Goal: Task Accomplishment & Management: Manage account settings

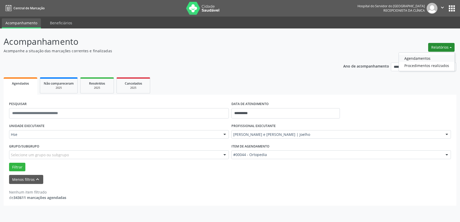
click at [429, 55] on link "Agendamentos" at bounding box center [427, 58] width 56 height 7
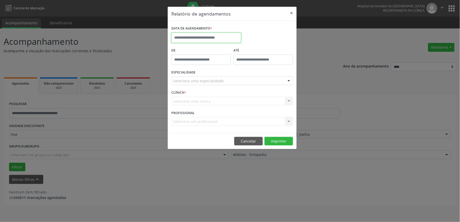
click at [208, 35] on input "text" at bounding box center [206, 38] width 70 height 10
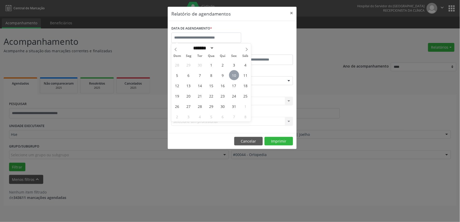
click at [236, 76] on span "10" at bounding box center [234, 75] width 10 height 10
type input "**********"
click at [236, 76] on span "10" at bounding box center [234, 75] width 10 height 10
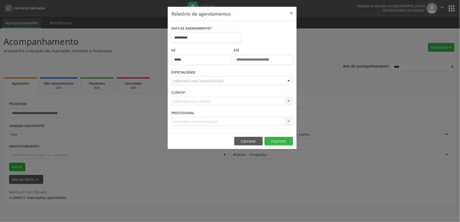
click at [211, 61] on input "*****" at bounding box center [201, 60] width 60 height 10
click at [207, 74] on span at bounding box center [209, 73] width 4 height 5
type input "*****"
type input "**"
click at [207, 74] on span at bounding box center [209, 73] width 4 height 5
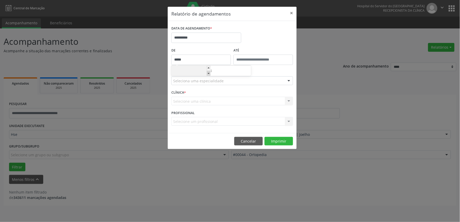
type input "*****"
type input "**"
click at [207, 74] on span at bounding box center [209, 73] width 4 height 5
type input "*****"
type input "**"
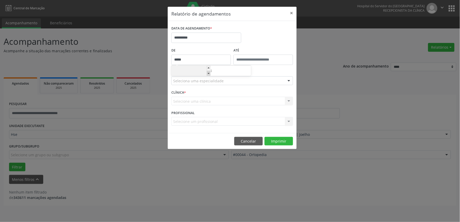
click at [207, 74] on span at bounding box center [209, 73] width 4 height 5
type input "*****"
type input "**"
click at [207, 74] on span at bounding box center [209, 73] width 4 height 5
type input "*****"
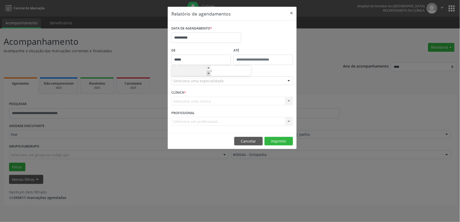
type input "**"
click at [207, 74] on span at bounding box center [209, 73] width 4 height 5
type input "*****"
type input "**"
click at [206, 69] on input "**" at bounding box center [190, 71] width 39 height 10
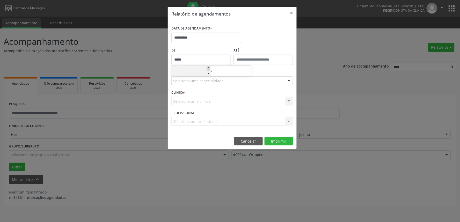
click at [209, 70] on span at bounding box center [209, 68] width 4 height 5
type input "*****"
type input "**"
click at [252, 35] on div "**********" at bounding box center [232, 36] width 124 height 22
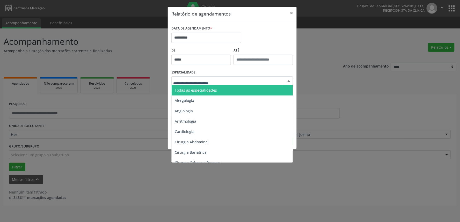
click at [204, 78] on div at bounding box center [232, 80] width 122 height 9
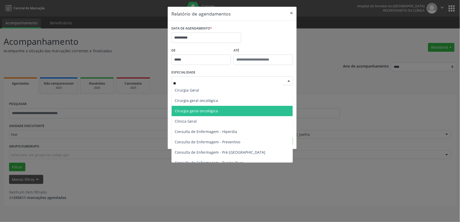
type input "***"
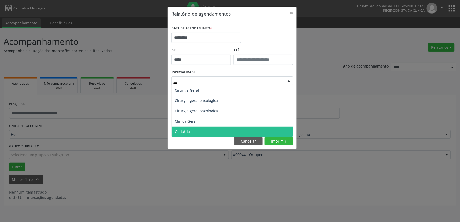
click at [204, 135] on span "Geriatria" at bounding box center [232, 132] width 121 height 10
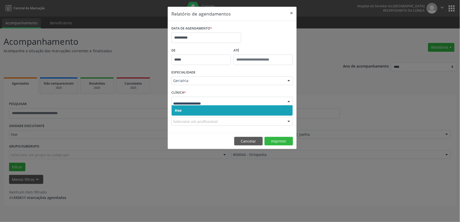
click at [258, 111] on span "Hse" at bounding box center [232, 110] width 121 height 10
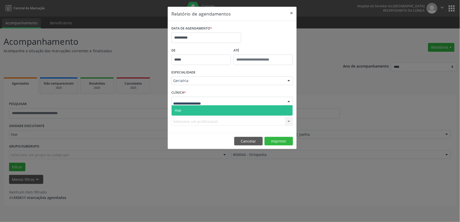
click at [262, 103] on div at bounding box center [232, 101] width 122 height 9
click at [260, 110] on span "Hse" at bounding box center [232, 110] width 121 height 10
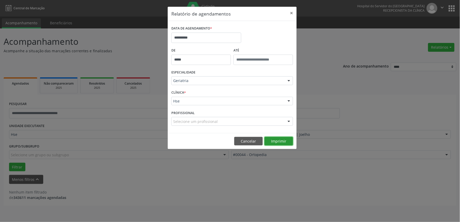
click at [278, 140] on button "Imprimir" at bounding box center [279, 141] width 28 height 9
click at [292, 16] on button "×" at bounding box center [292, 13] width 10 height 13
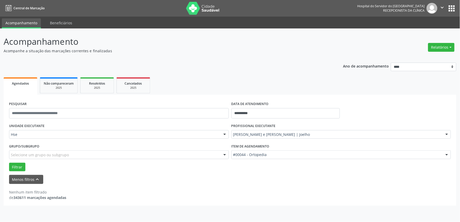
click at [92, 131] on div "Hse" at bounding box center [119, 134] width 220 height 9
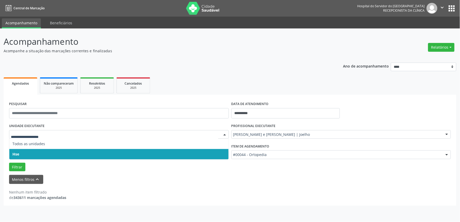
click at [89, 152] on span "Hse" at bounding box center [118, 154] width 219 height 10
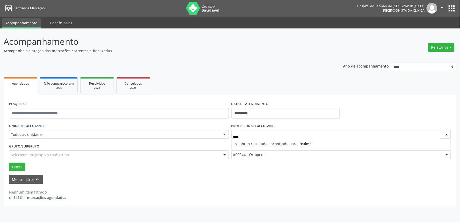
type input "****"
click at [447, 135] on div at bounding box center [447, 135] width 8 height 9
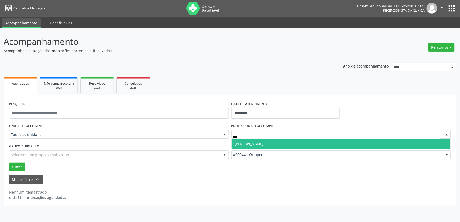
click at [253, 144] on span "[PERSON_NAME]" at bounding box center [249, 143] width 29 height 5
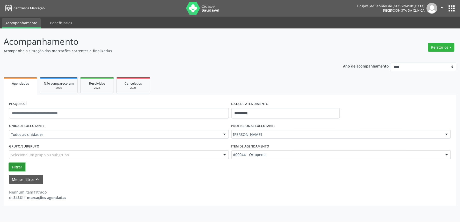
click at [17, 164] on button "Filtrar" at bounding box center [17, 167] width 16 height 9
click at [17, 166] on button "Filtrar" at bounding box center [17, 167] width 16 height 9
click at [51, 131] on div "Todos as unidades" at bounding box center [119, 134] width 220 height 9
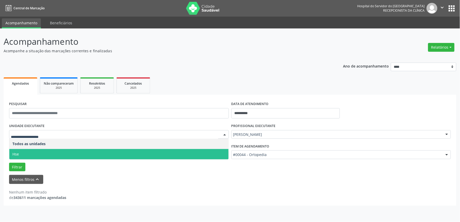
click at [43, 153] on span "Hse" at bounding box center [118, 154] width 219 height 10
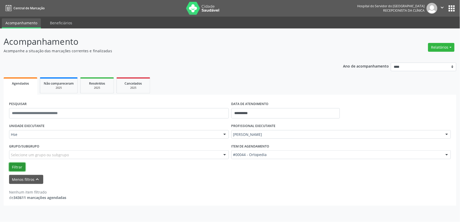
click at [16, 164] on button "Filtrar" at bounding box center [17, 167] width 16 height 9
click at [40, 131] on div "Hse" at bounding box center [119, 134] width 220 height 9
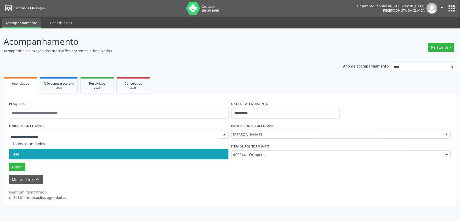
click at [32, 154] on span "Hse" at bounding box center [118, 154] width 219 height 10
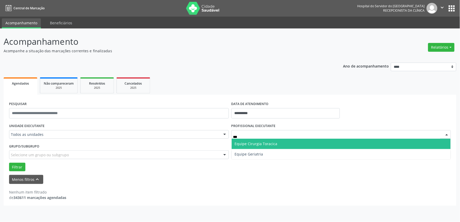
type input "****"
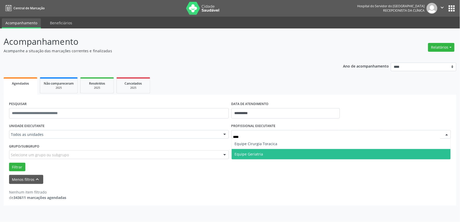
click at [286, 152] on span "Equipe Geriatria" at bounding box center [341, 154] width 219 height 10
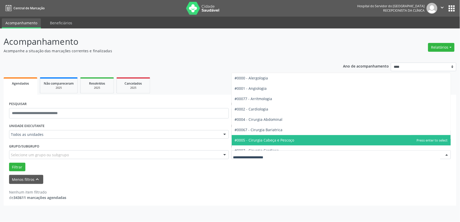
click at [447, 155] on div at bounding box center [447, 155] width 8 height 9
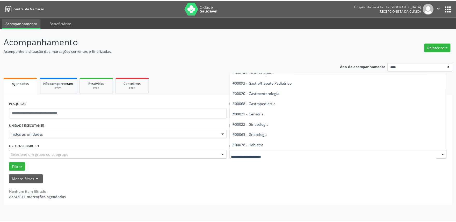
scroll to position [317, 0]
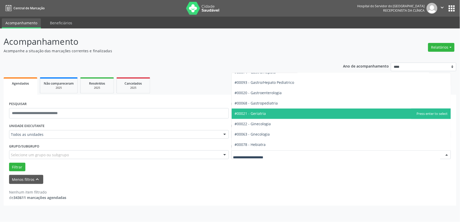
click at [273, 112] on span "#00021 - Geriatria" at bounding box center [341, 114] width 219 height 10
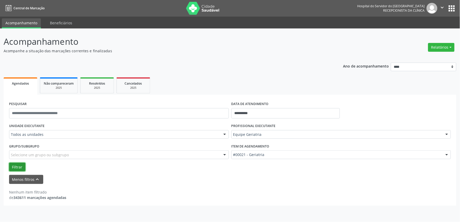
click at [16, 165] on button "Filtrar" at bounding box center [17, 167] width 16 height 9
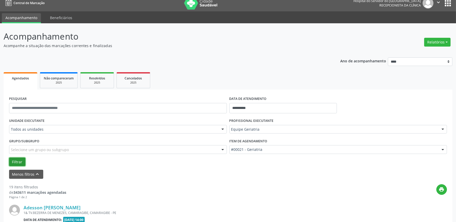
scroll to position [0, 0]
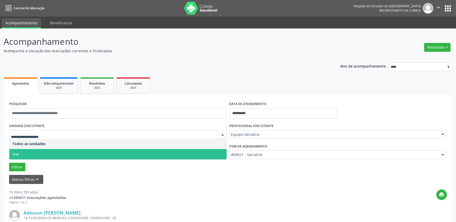
click at [223, 134] on div at bounding box center [223, 135] width 8 height 9
click at [186, 151] on span "Hse" at bounding box center [117, 154] width 217 height 10
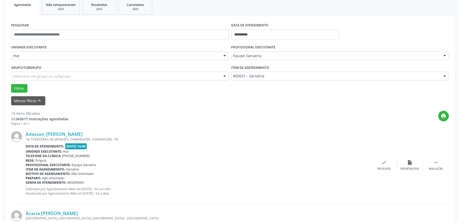
scroll to position [115, 0]
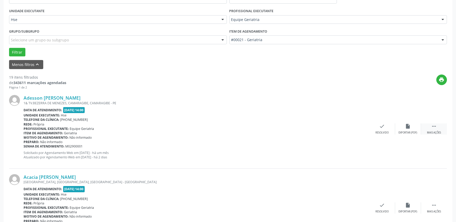
click at [434, 128] on icon "" at bounding box center [434, 127] width 6 height 6
click at [305, 129] on div "check Resolvido" at bounding box center [305, 129] width 26 height 11
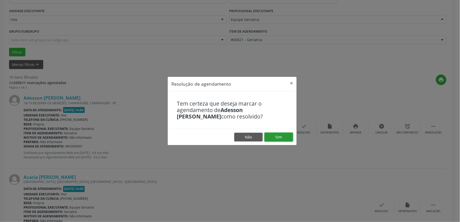
click at [281, 138] on button "Sim" at bounding box center [279, 137] width 28 height 9
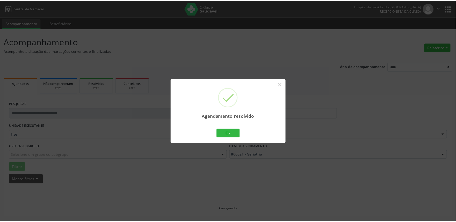
scroll to position [0, 0]
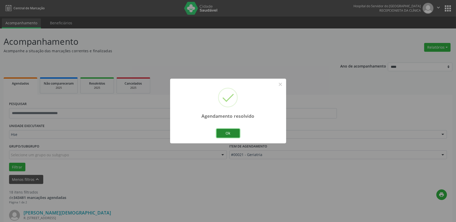
click at [232, 130] on button "Ok" at bounding box center [228, 133] width 23 height 9
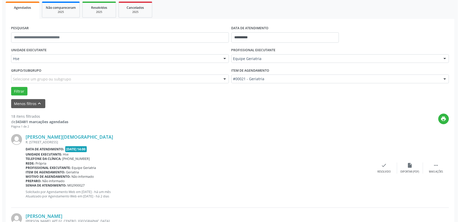
scroll to position [86, 0]
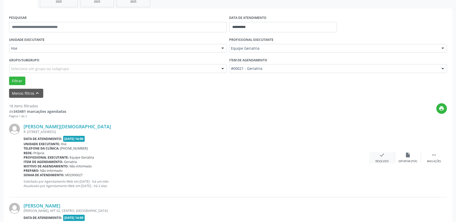
click at [384, 157] on icon "check" at bounding box center [383, 155] width 6 height 6
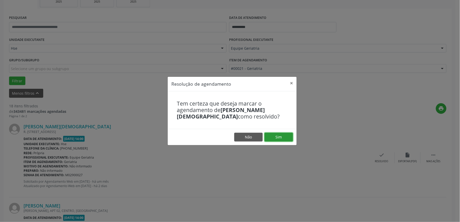
click at [282, 136] on button "Sim" at bounding box center [279, 137] width 28 height 9
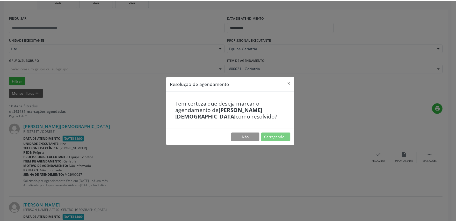
scroll to position [0, 0]
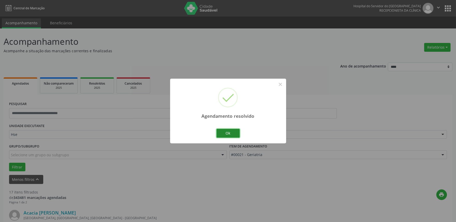
click at [229, 134] on button "Ok" at bounding box center [228, 133] width 23 height 9
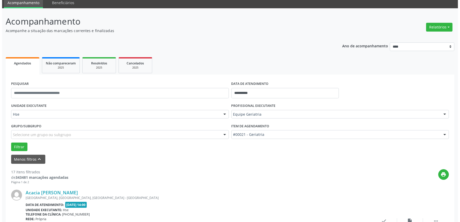
scroll to position [115, 0]
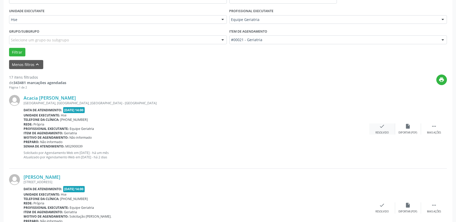
click at [378, 126] on div "check Resolvido" at bounding box center [382, 129] width 26 height 11
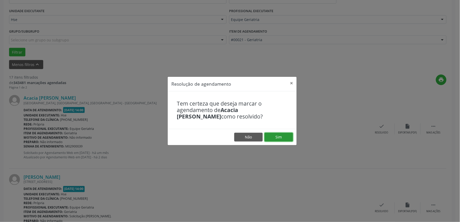
click at [280, 136] on button "Sim" at bounding box center [279, 137] width 28 height 9
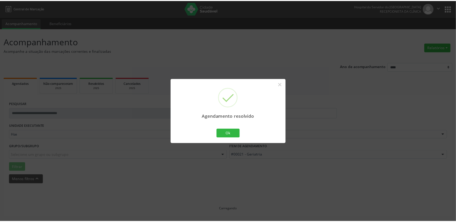
scroll to position [0, 0]
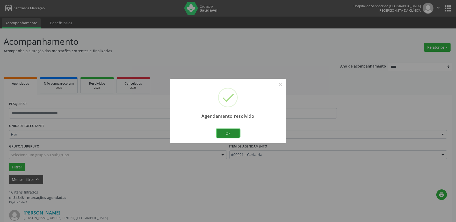
click at [229, 133] on button "Ok" at bounding box center [228, 133] width 23 height 9
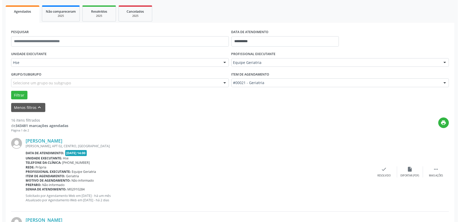
scroll to position [86, 0]
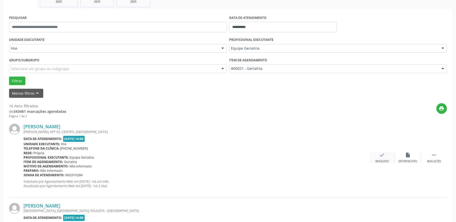
click at [382, 155] on icon "check" at bounding box center [383, 155] width 6 height 6
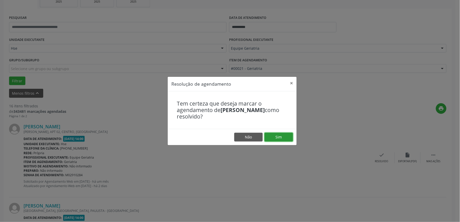
click at [276, 140] on button "Sim" at bounding box center [279, 137] width 28 height 9
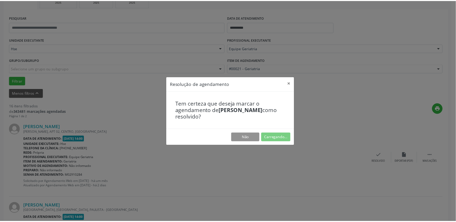
scroll to position [0, 0]
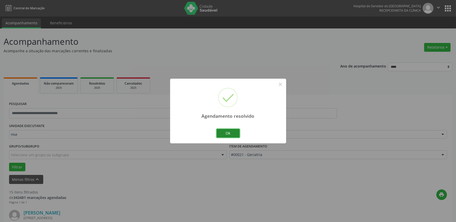
click at [223, 135] on button "Ok" at bounding box center [228, 133] width 23 height 9
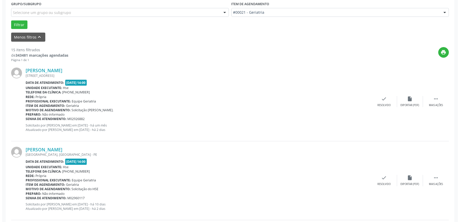
scroll to position [144, 0]
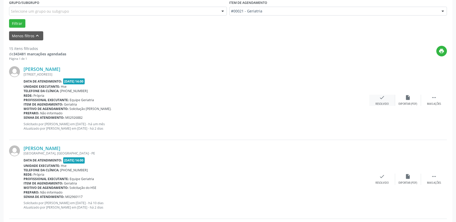
click at [383, 101] on div "check Resolvido" at bounding box center [382, 100] width 26 height 11
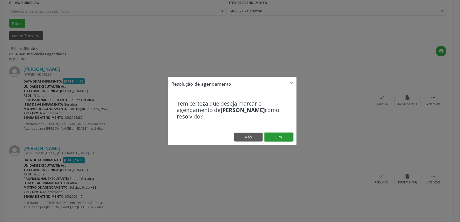
click at [275, 137] on button "Sim" at bounding box center [279, 137] width 28 height 9
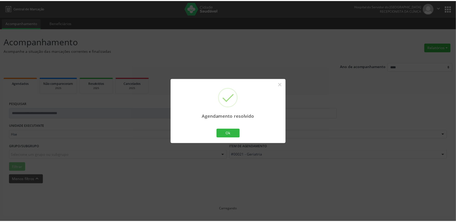
scroll to position [0, 0]
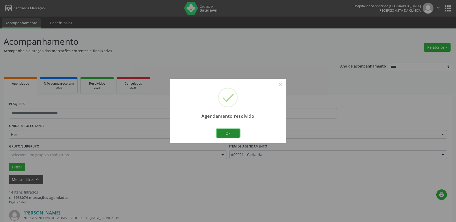
click at [236, 134] on button "Ok" at bounding box center [228, 133] width 23 height 9
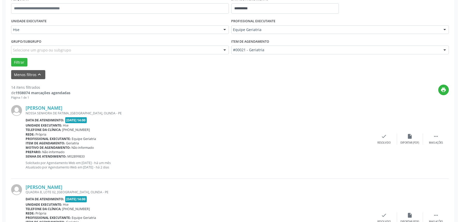
scroll to position [115, 0]
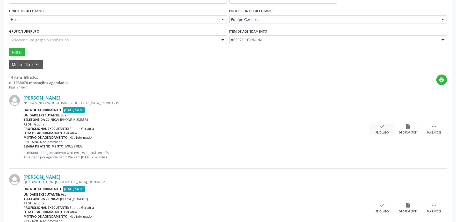
click at [384, 127] on icon "check" at bounding box center [383, 127] width 6 height 6
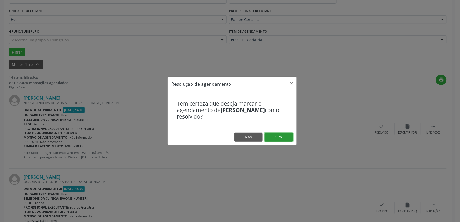
click at [276, 136] on button "Sim" at bounding box center [279, 137] width 28 height 9
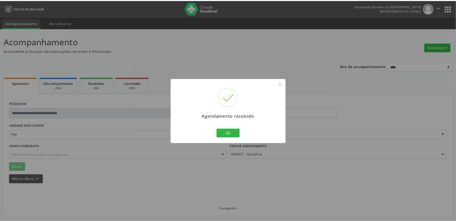
scroll to position [0, 0]
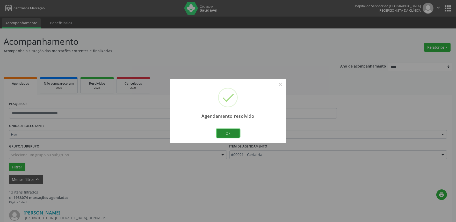
click at [227, 132] on button "Ok" at bounding box center [228, 133] width 23 height 9
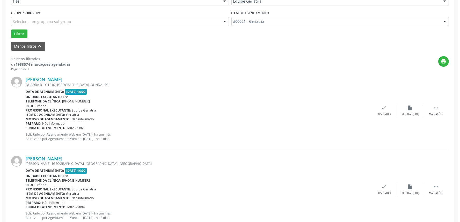
scroll to position [144, 0]
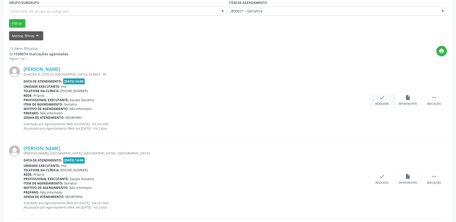
click at [385, 98] on div "check Resolvido" at bounding box center [382, 100] width 26 height 11
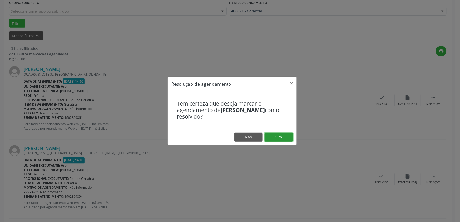
click at [275, 138] on button "Sim" at bounding box center [279, 137] width 28 height 9
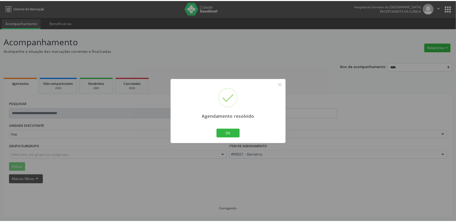
scroll to position [0, 0]
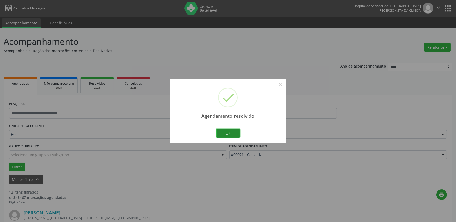
click at [224, 132] on button "Ok" at bounding box center [228, 133] width 23 height 9
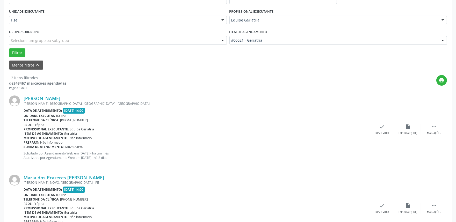
scroll to position [115, 0]
click at [428, 127] on div " Mais ações" at bounding box center [434, 129] width 26 height 11
click at [399, 126] on div "alarm_off Não compareceu" at bounding box center [408, 129] width 26 height 11
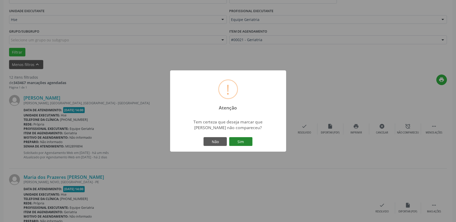
click at [240, 142] on button "Sim" at bounding box center [240, 141] width 23 height 9
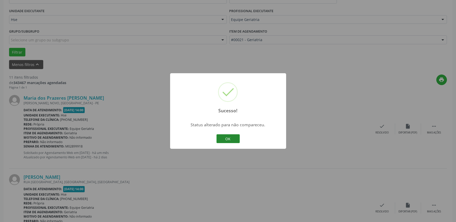
click at [229, 138] on button "OK" at bounding box center [228, 138] width 23 height 9
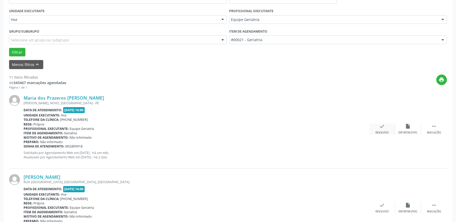
click at [384, 128] on icon "check" at bounding box center [383, 127] width 6 height 6
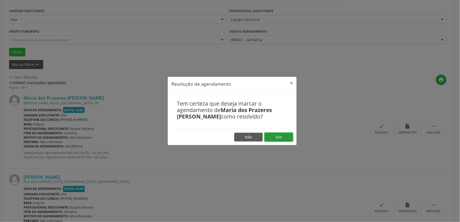
click at [271, 137] on button "Sim" at bounding box center [279, 137] width 28 height 9
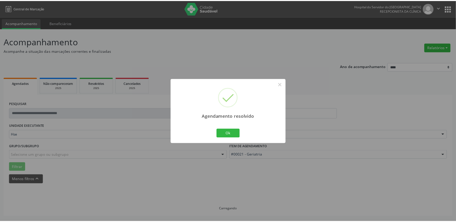
scroll to position [0, 0]
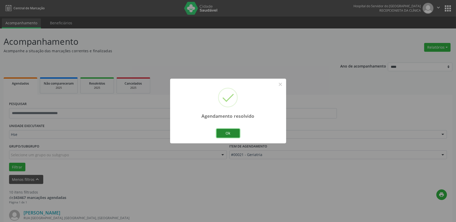
click at [236, 135] on button "Ok" at bounding box center [228, 133] width 23 height 9
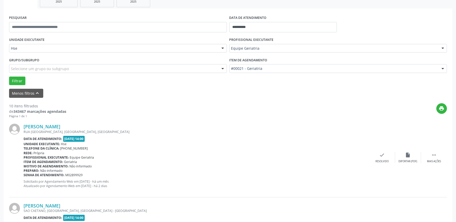
scroll to position [144, 0]
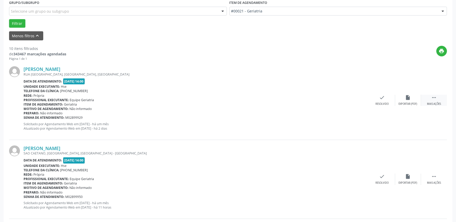
click at [436, 95] on icon "" at bounding box center [434, 98] width 6 height 6
click at [413, 102] on div "Não compareceu" at bounding box center [408, 104] width 22 height 4
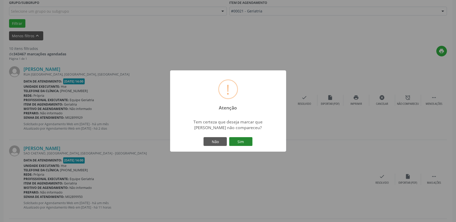
click at [240, 144] on button "Sim" at bounding box center [240, 141] width 23 height 9
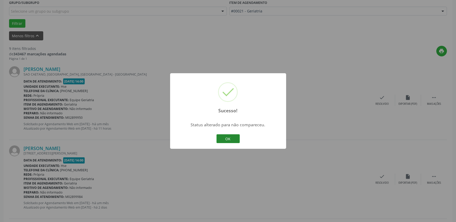
click at [231, 139] on button "OK" at bounding box center [228, 138] width 23 height 9
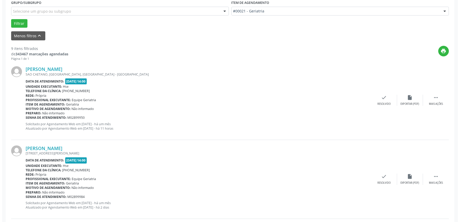
scroll to position [173, 0]
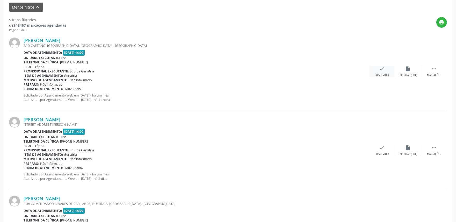
click at [383, 73] on div "check Resolvido" at bounding box center [382, 71] width 26 height 11
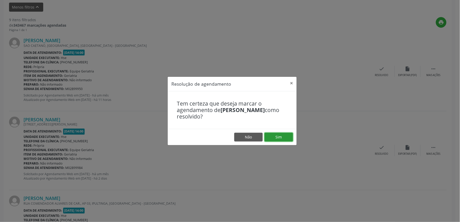
click at [273, 135] on button "Sim" at bounding box center [279, 137] width 28 height 9
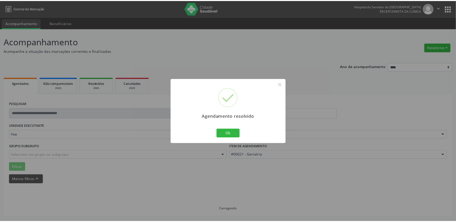
scroll to position [0, 0]
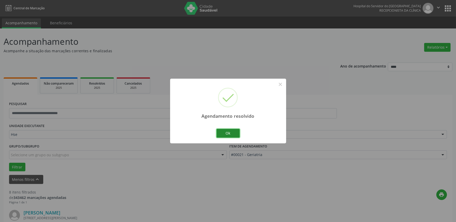
click at [226, 137] on button "Ok" at bounding box center [228, 133] width 23 height 9
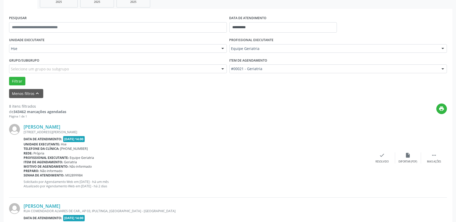
scroll to position [86, 0]
click at [437, 160] on div "Mais ações" at bounding box center [434, 162] width 14 height 4
click at [408, 158] on div "alarm_off Não compareceu" at bounding box center [408, 157] width 26 height 11
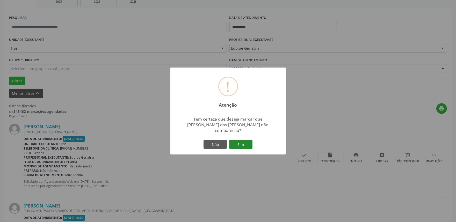
click at [237, 141] on button "Sim" at bounding box center [240, 144] width 23 height 9
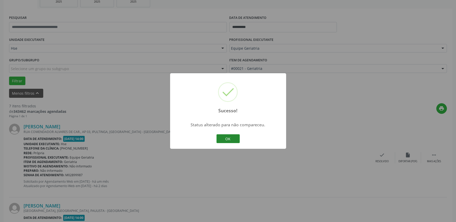
click at [233, 140] on button "OK" at bounding box center [228, 138] width 23 height 9
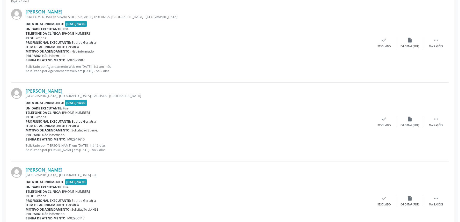
scroll to position [173, 0]
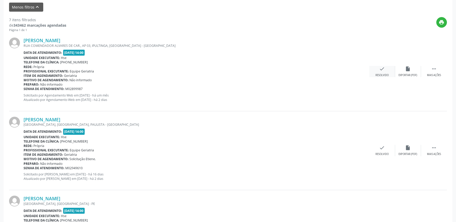
click at [380, 69] on icon "check" at bounding box center [383, 69] width 6 height 6
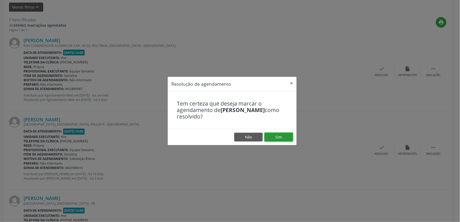
click at [277, 141] on button "Sim" at bounding box center [279, 137] width 28 height 9
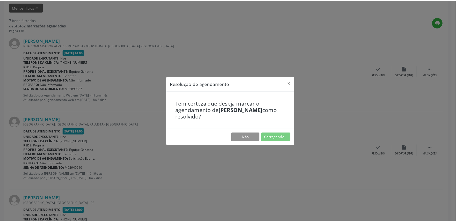
scroll to position [0, 0]
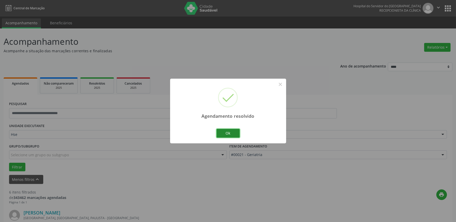
click at [223, 132] on button "Ok" at bounding box center [228, 133] width 23 height 9
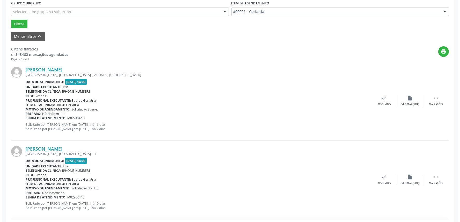
scroll to position [144, 0]
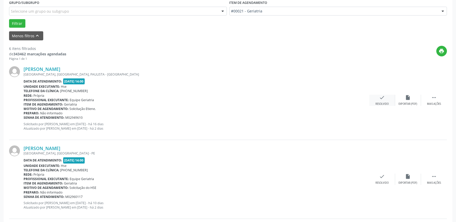
click at [383, 97] on icon "check" at bounding box center [383, 98] width 6 height 6
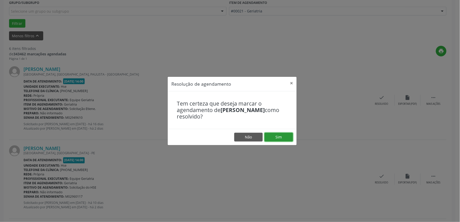
click at [275, 138] on button "Sim" at bounding box center [279, 137] width 28 height 9
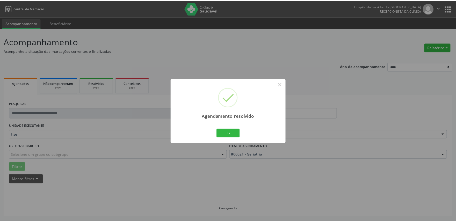
scroll to position [0, 0]
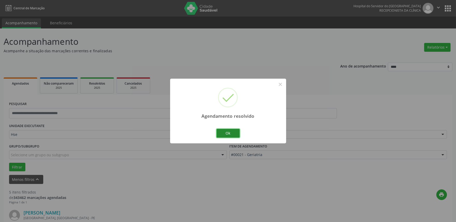
click at [229, 136] on button "Ok" at bounding box center [228, 133] width 23 height 9
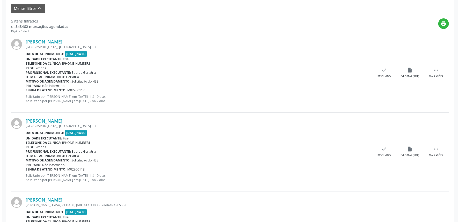
scroll to position [173, 0]
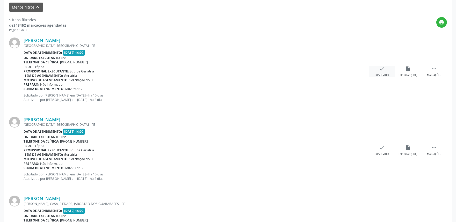
click at [382, 74] on div "Resolvido" at bounding box center [382, 76] width 13 height 4
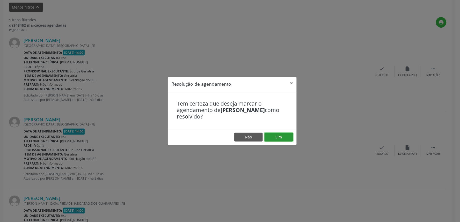
click at [281, 134] on button "Sim" at bounding box center [279, 137] width 28 height 9
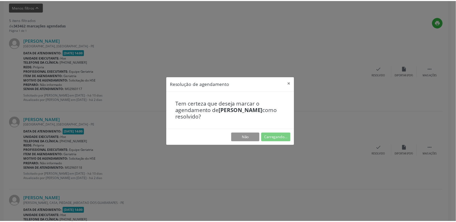
scroll to position [0, 0]
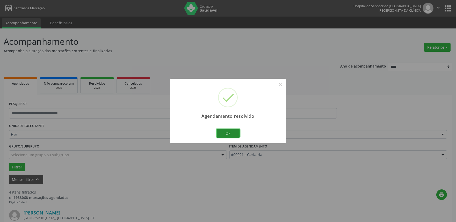
click at [231, 131] on button "Ok" at bounding box center [228, 133] width 23 height 9
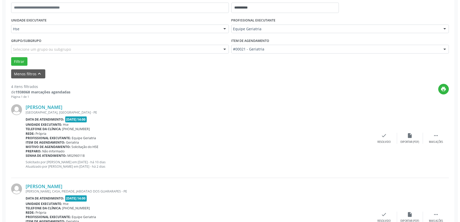
scroll to position [115, 0]
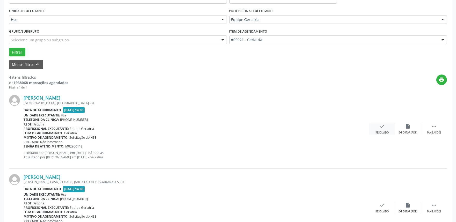
click at [382, 131] on div "Resolvido" at bounding box center [382, 133] width 13 height 4
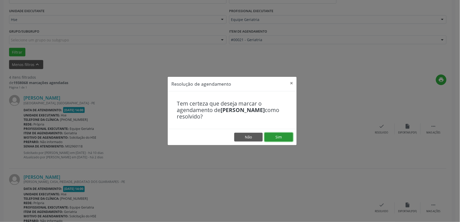
click at [279, 136] on button "Sim" at bounding box center [279, 137] width 28 height 9
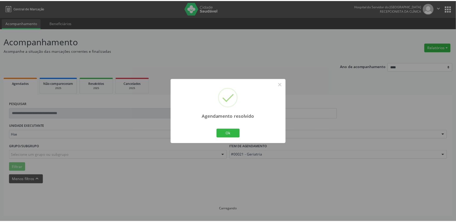
scroll to position [0, 0]
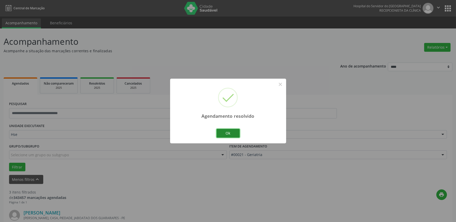
click at [226, 134] on button "Ok" at bounding box center [228, 133] width 23 height 9
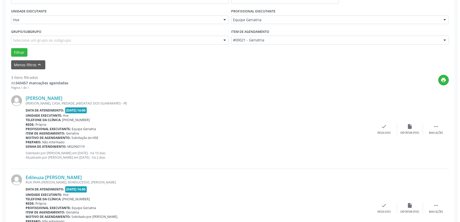
scroll to position [115, 0]
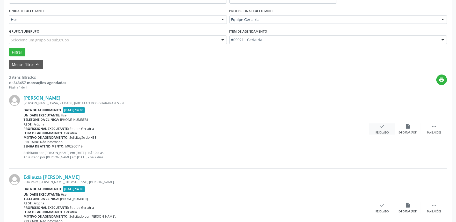
click at [383, 128] on icon "check" at bounding box center [383, 127] width 6 height 6
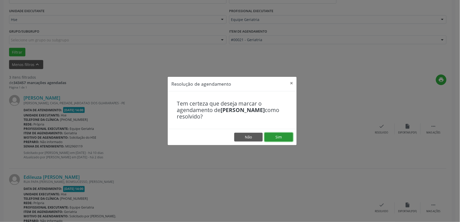
click at [277, 136] on button "Sim" at bounding box center [279, 137] width 28 height 9
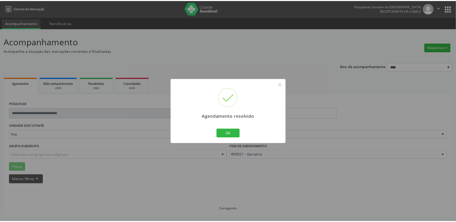
scroll to position [0, 0]
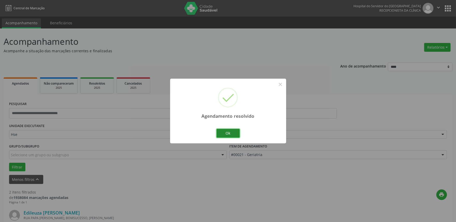
click at [226, 132] on button "Ok" at bounding box center [228, 133] width 23 height 9
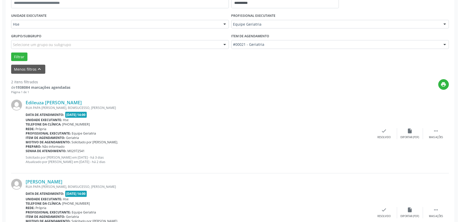
scroll to position [115, 0]
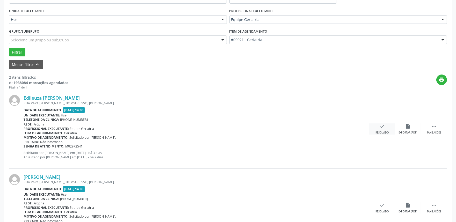
click at [385, 130] on div "check Resolvido" at bounding box center [382, 129] width 26 height 11
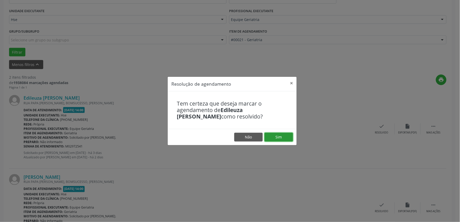
click at [279, 138] on button "Sim" at bounding box center [279, 137] width 28 height 9
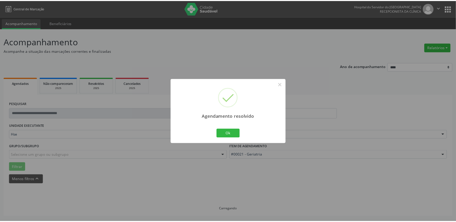
scroll to position [0, 0]
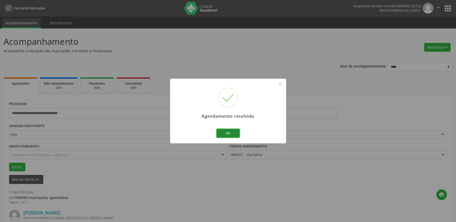
click at [232, 135] on button "Ok" at bounding box center [228, 133] width 23 height 9
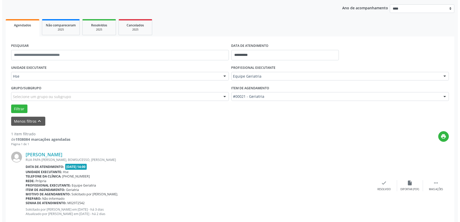
scroll to position [70, 0]
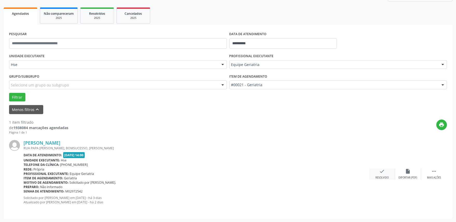
click at [385, 176] on div "Resolvido" at bounding box center [382, 178] width 13 height 4
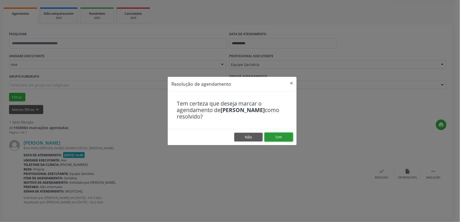
click at [285, 138] on button "Sim" at bounding box center [279, 137] width 28 height 9
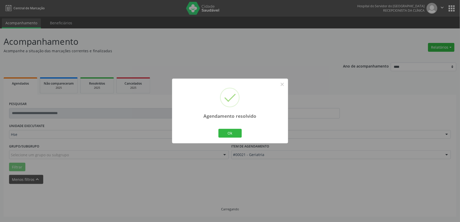
scroll to position [0, 0]
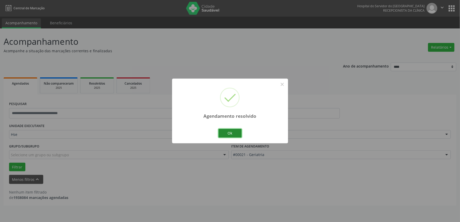
click at [230, 136] on button "Ok" at bounding box center [230, 133] width 23 height 9
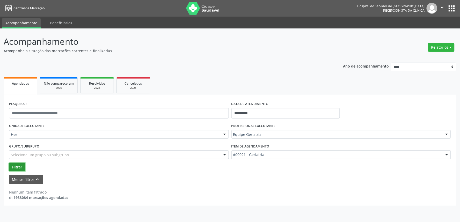
click at [16, 167] on button "Filtrar" at bounding box center [17, 167] width 16 height 9
